Goal: Information Seeking & Learning: Learn about a topic

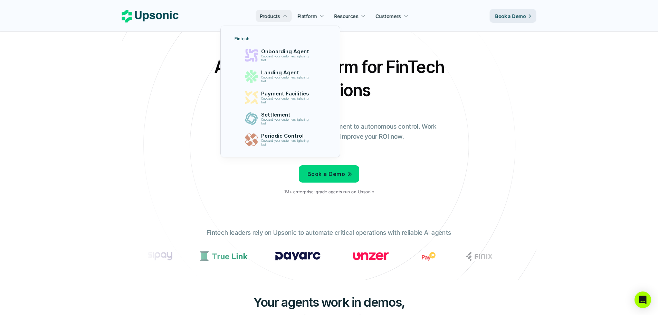
drag, startPoint x: 293, startPoint y: 41, endPoint x: 290, endPoint y: 48, distance: 8.0
click at [293, 42] on link "Fintech" at bounding box center [280, 39] width 100 height 10
click at [290, 49] on p "Onboarding Agent" at bounding box center [287, 51] width 52 height 6
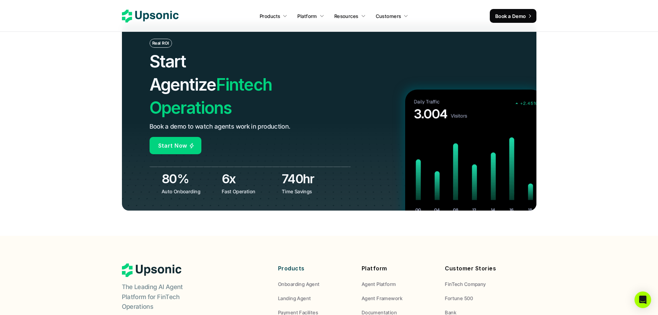
scroll to position [2557, 0]
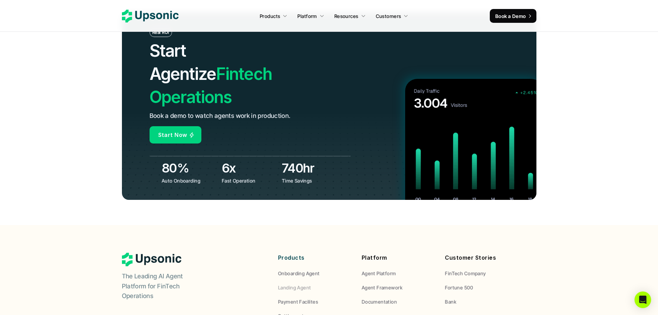
click at [290, 284] on p "Landing Agent" at bounding box center [294, 287] width 33 height 7
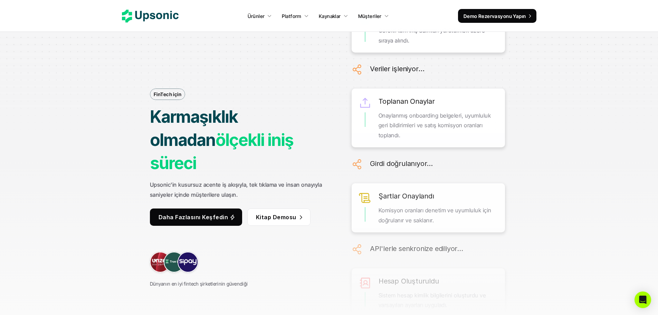
drag, startPoint x: 302, startPoint y: 161, endPoint x: 303, endPoint y: 208, distance: 47.4
click at [303, 208] on div "Daha Fazlasını Keşfedin Kitap Demosu" at bounding box center [230, 225] width 161 height 41
click at [303, 208] on link "Kitap Demosu" at bounding box center [278, 216] width 63 height 17
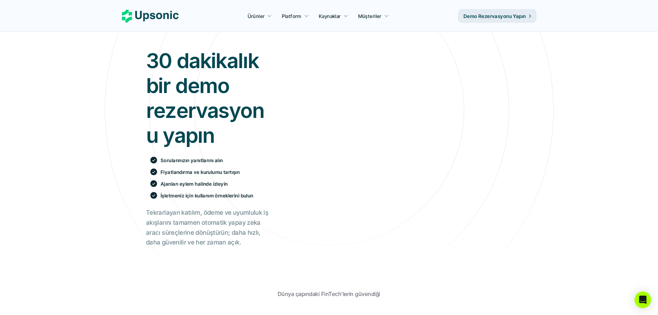
drag, startPoint x: 224, startPoint y: 197, endPoint x: 247, endPoint y: 213, distance: 28.1
click at [241, 212] on div "30 dakikalık bir demo rezervasyonu yapın Sorularınızın yanıtlarını alın Fiyatla…" at bounding box center [211, 147] width 130 height 199
click at [247, 213] on font "Tekrarlayan katılım, ödeme ve uyumluluk iş akışlarını tamamen otomatik yapay ze…" at bounding box center [208, 227] width 124 height 37
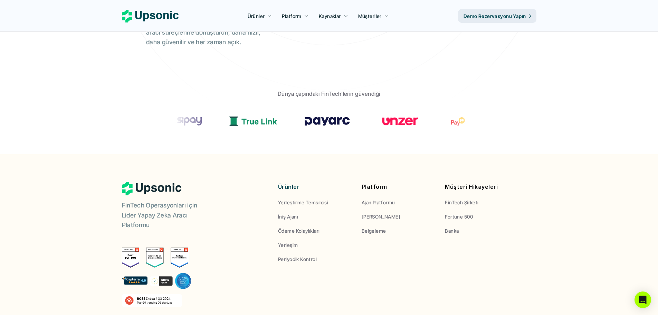
scroll to position [242, 0]
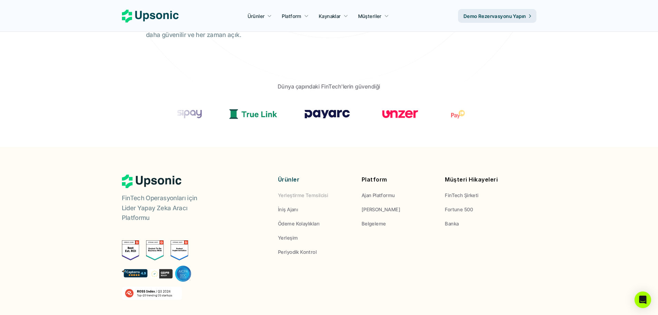
click at [296, 226] on p "Ödeme Kolaylıkları" at bounding box center [299, 223] width 42 height 7
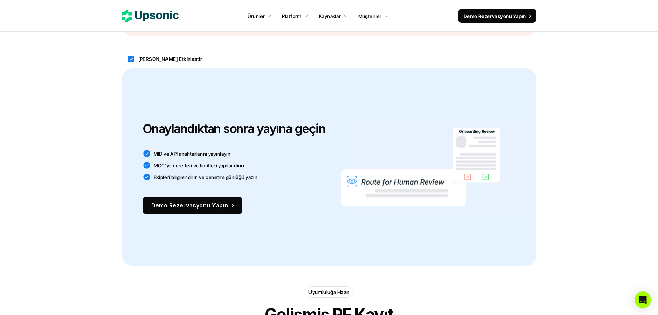
scroll to position [1002, 0]
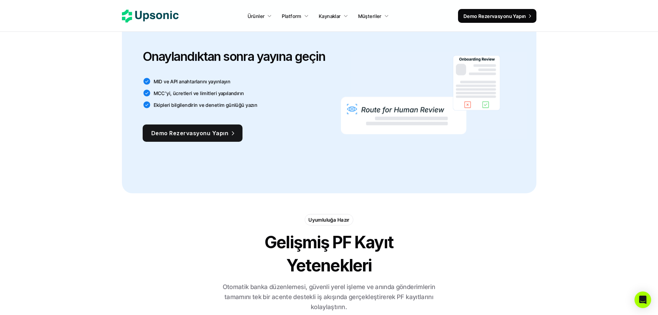
click at [201, 77] on div "MID ve API anahtarlarını yayınlayın MCC'yi, ücretleri ve limitleri yapılandırın…" at bounding box center [232, 93] width 178 height 32
click at [203, 90] on font "MCC'yi, ücretleri ve limitleri yapılandırın" at bounding box center [199, 93] width 91 height 6
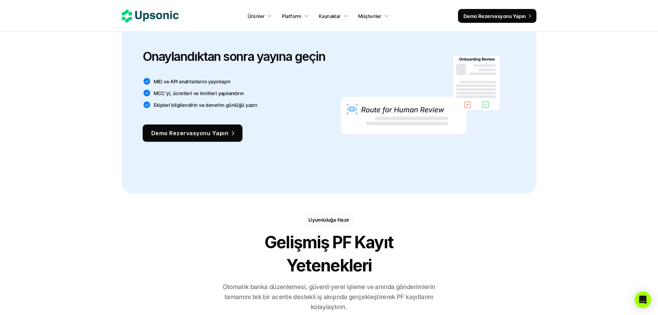
click at [203, 90] on font "MCC'yi, ücretleri ve limitleri yapılandırın" at bounding box center [199, 93] width 91 height 6
click at [205, 102] on font "Ekipleri bilgilendirin ve denetim günlüğü yazın" at bounding box center [206, 105] width 104 height 6
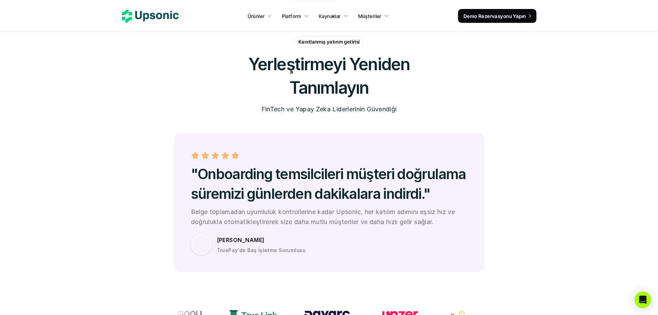
scroll to position [1901, 0]
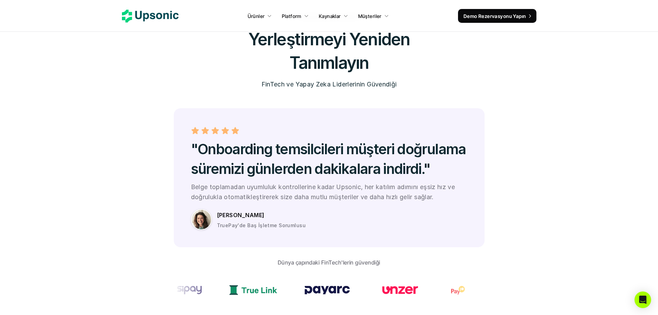
drag, startPoint x: 218, startPoint y: 203, endPoint x: 235, endPoint y: 202, distance: 16.3
click at [235, 222] on font "TruePay'de Baş İşletme Sorumlusu" at bounding box center [261, 225] width 89 height 6
drag, startPoint x: 236, startPoint y: 203, endPoint x: 217, endPoint y: 203, distance: 19.7
click at [217, 222] on font "TruePay'de Baş İşletme Sorumlusu" at bounding box center [261, 225] width 89 height 6
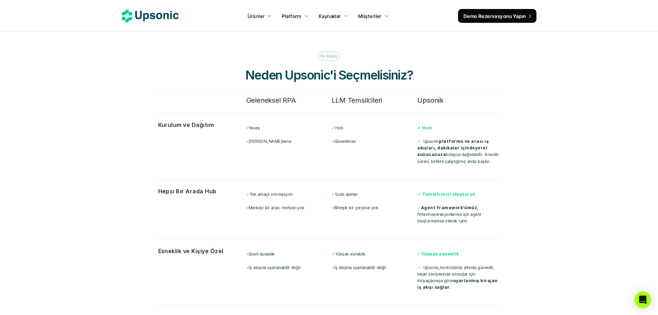
scroll to position [2787, 0]
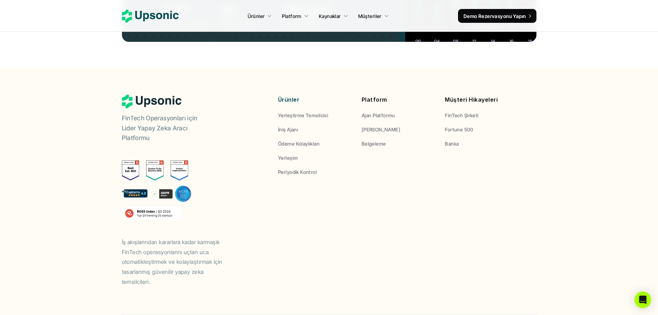
click at [392, 112] on font "Ajan Platformu" at bounding box center [379, 115] width 34 height 6
click at [389, 126] on font "[PERSON_NAME]" at bounding box center [381, 129] width 39 height 6
click at [382, 112] on p "Ajan Platformu" at bounding box center [379, 115] width 34 height 7
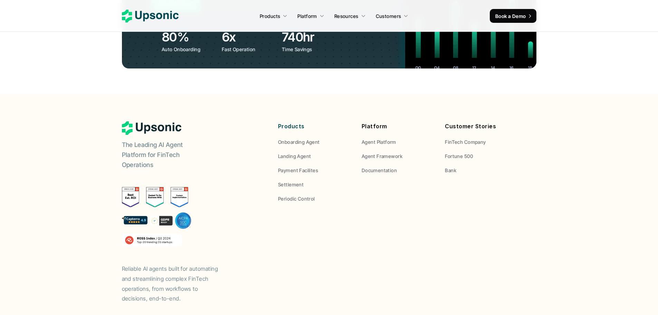
scroll to position [2711, 0]
click at [382, 138] on p "Agent Platform" at bounding box center [379, 141] width 35 height 7
click at [295, 138] on p "Onboarding Agent" at bounding box center [299, 141] width 42 height 7
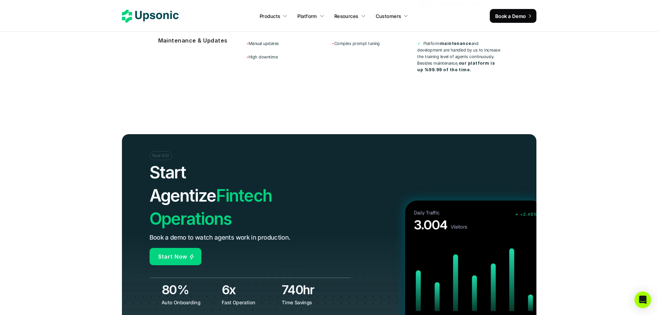
scroll to position [2688, 0]
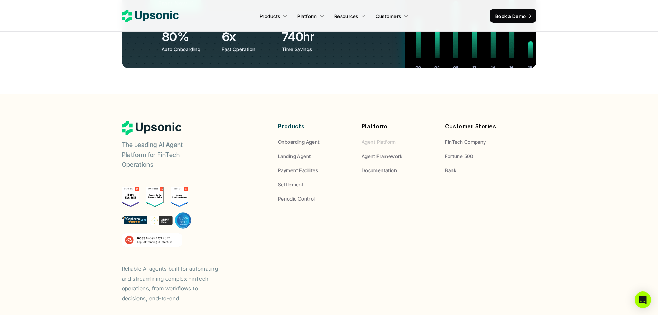
click at [368, 138] on p "Agent Platform" at bounding box center [379, 141] width 35 height 7
click at [372, 138] on p "Agent Platform" at bounding box center [379, 141] width 35 height 7
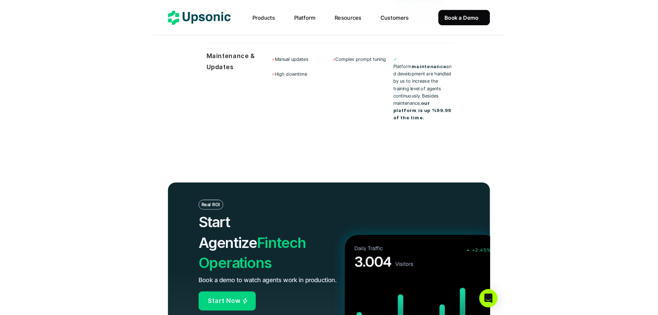
scroll to position [2687, 0]
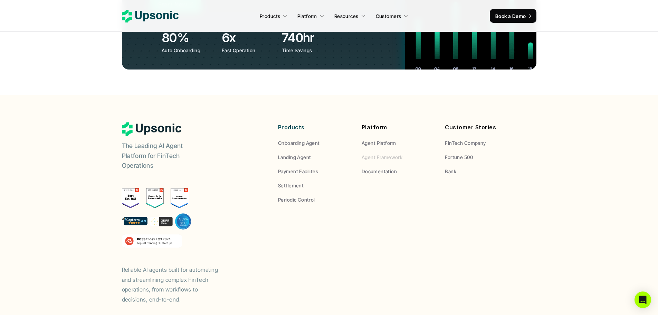
click at [390, 153] on p "Agent Framework" at bounding box center [382, 156] width 41 height 7
click at [391, 168] on p "Documentation" at bounding box center [379, 171] width 35 height 7
